Goal: Communication & Community: Answer question/provide support

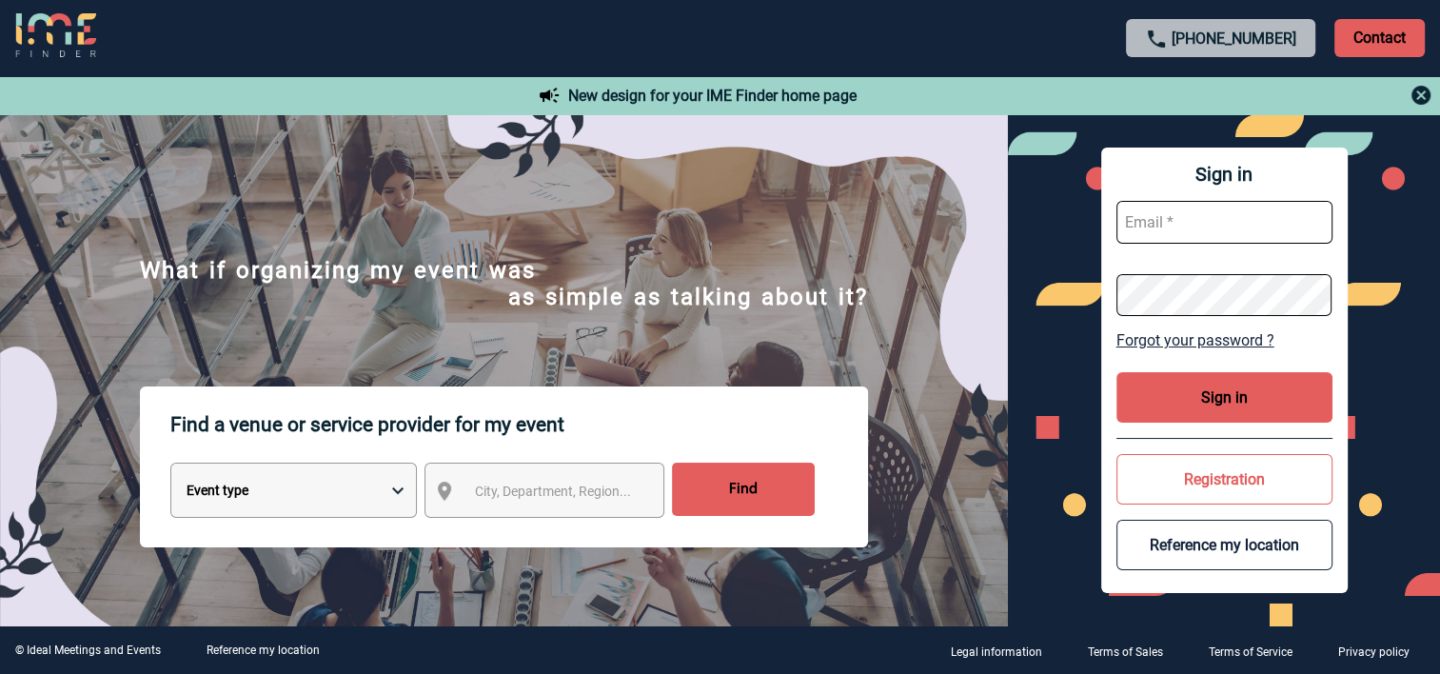
type input "alexandra.levyrueff@3ds.com"
click at [1192, 400] on button "Sign in" at bounding box center [1224, 397] width 216 height 50
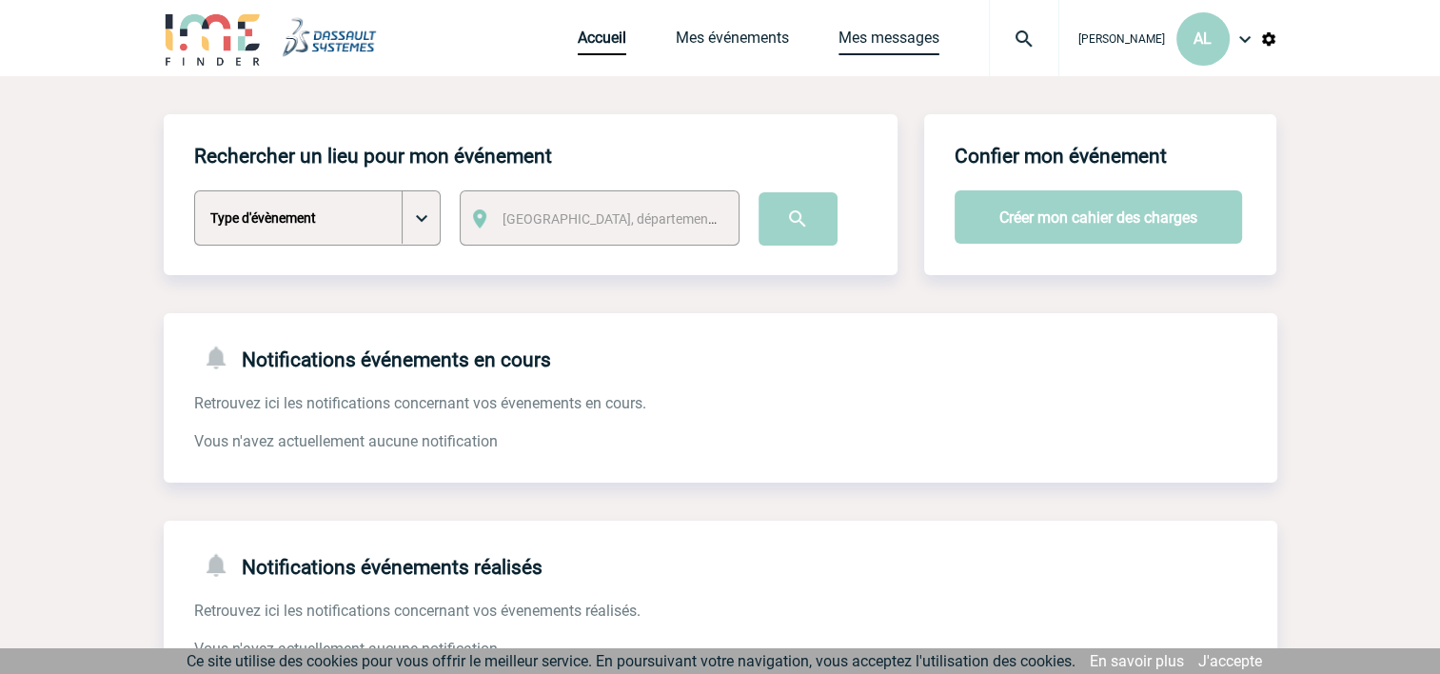
click at [865, 35] on link "Mes messages" at bounding box center [888, 42] width 101 height 27
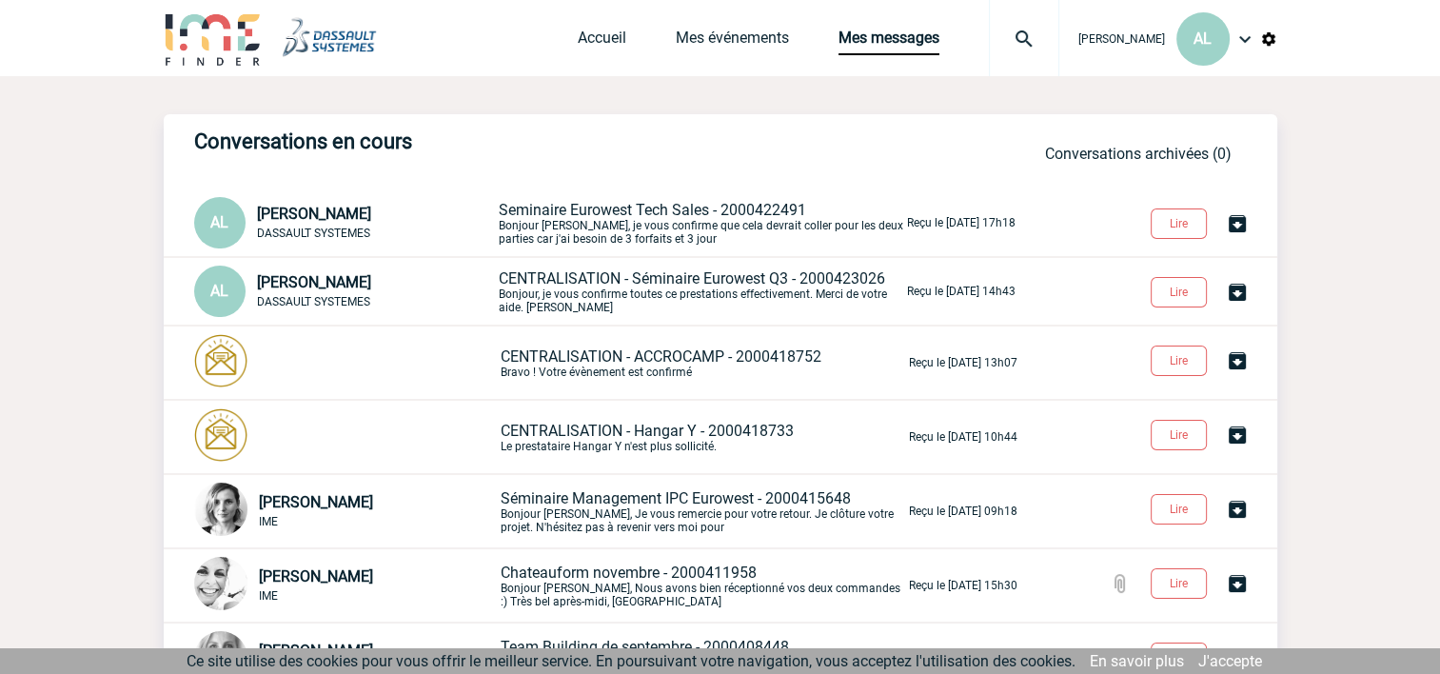
click at [581, 225] on p "Seminaire Eurowest Tech Sales - 2000422491 Bonjour Estelle, je vous confirme qu…" at bounding box center [701, 223] width 404 height 45
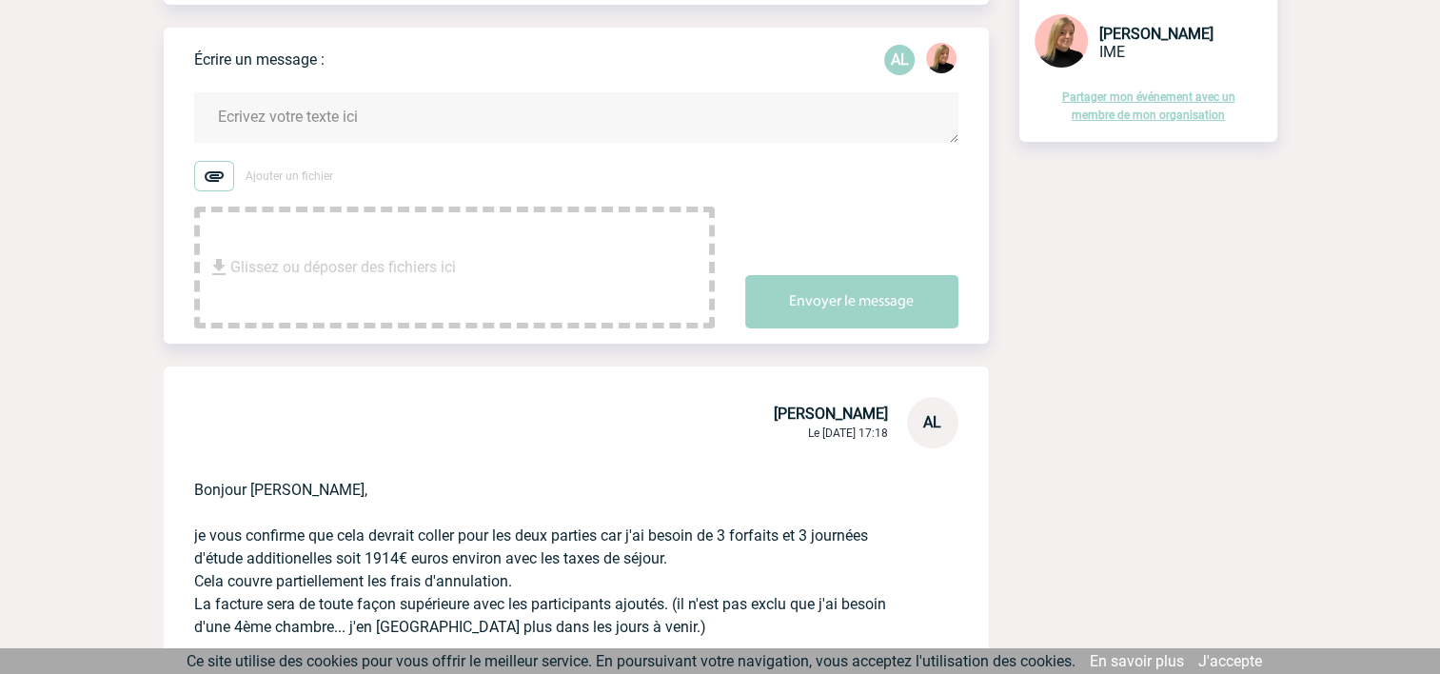
scroll to position [95, 0]
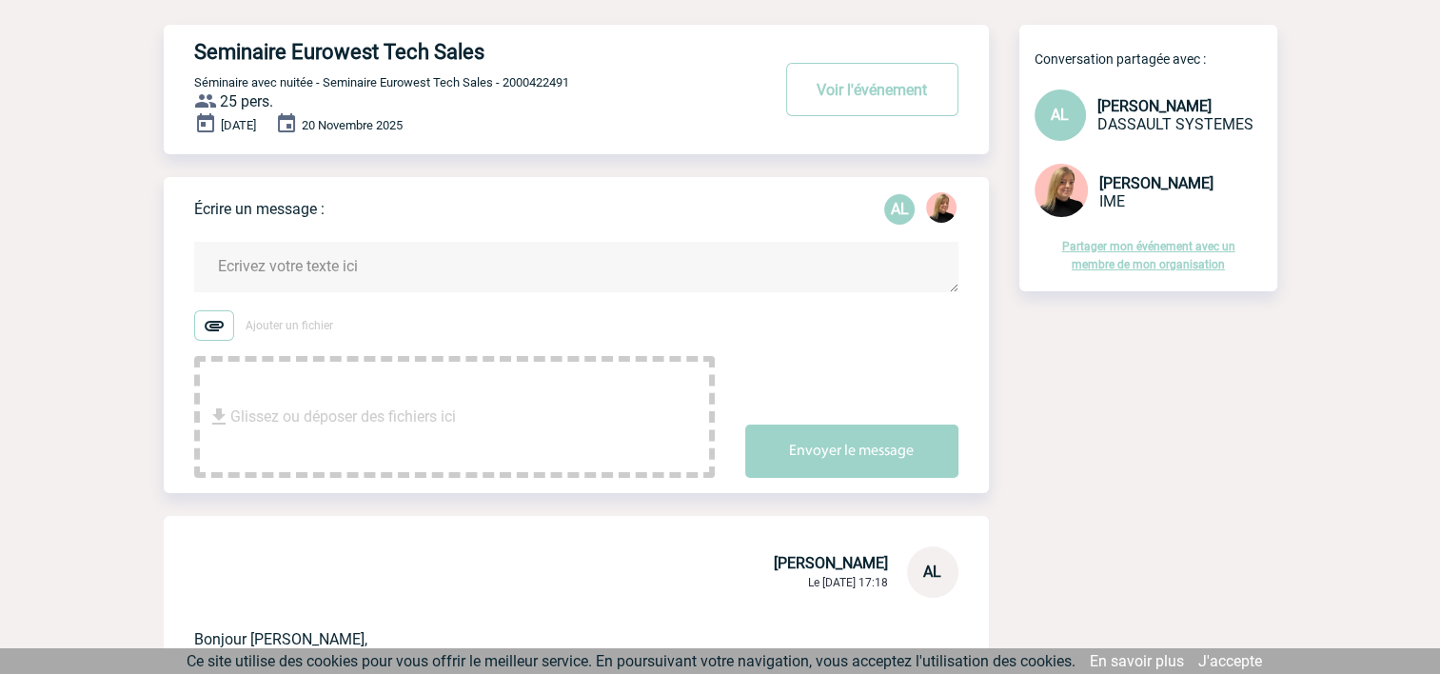
click at [325, 264] on textarea at bounding box center [576, 267] width 764 height 50
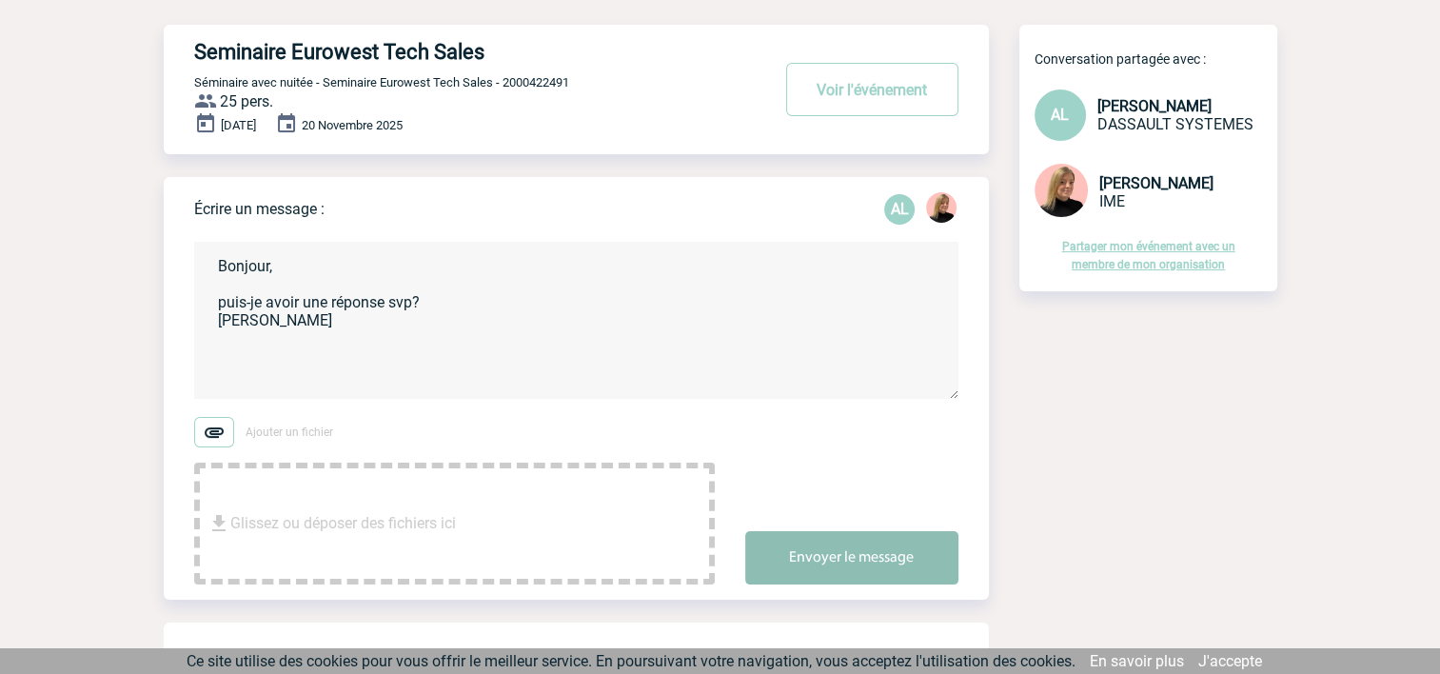
type textarea "Bonjour, puis-je avoir une réponse svp? [PERSON_NAME]"
click at [811, 552] on button "Envoyer le message" at bounding box center [851, 557] width 213 height 53
